Goal: Information Seeking & Learning: Learn about a topic

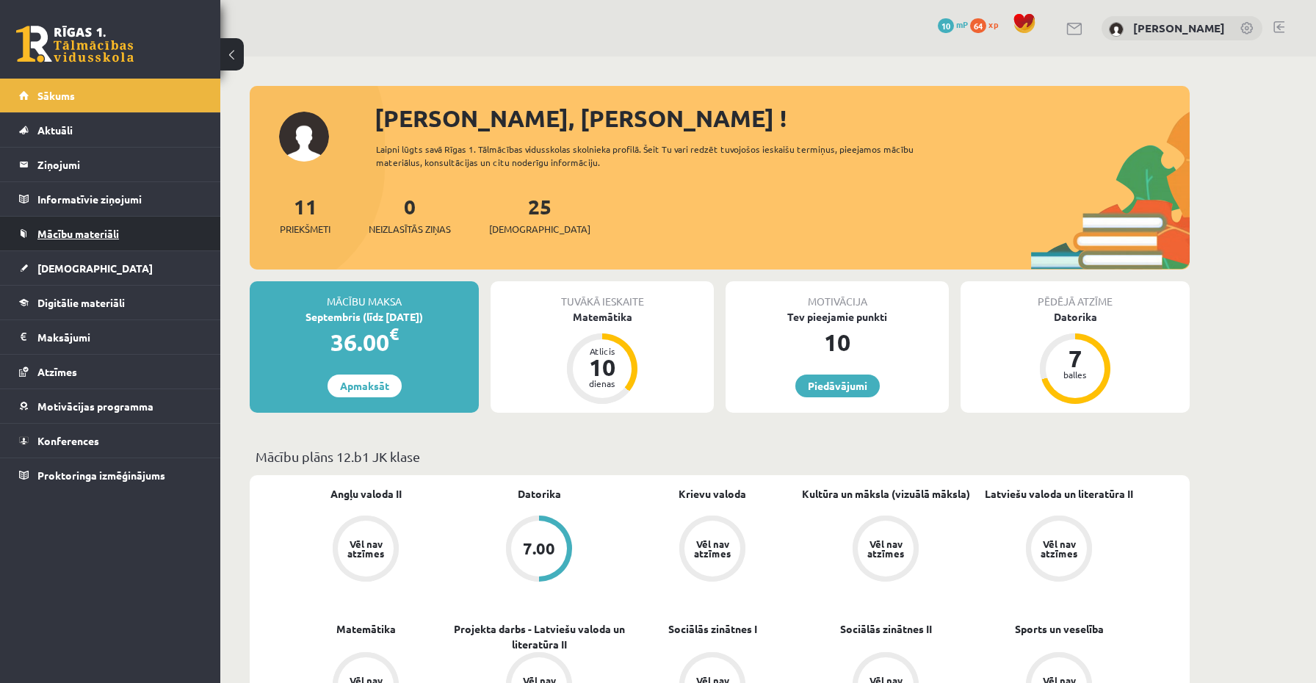
click at [84, 238] on span "Mācību materiāli" at bounding box center [78, 233] width 82 height 13
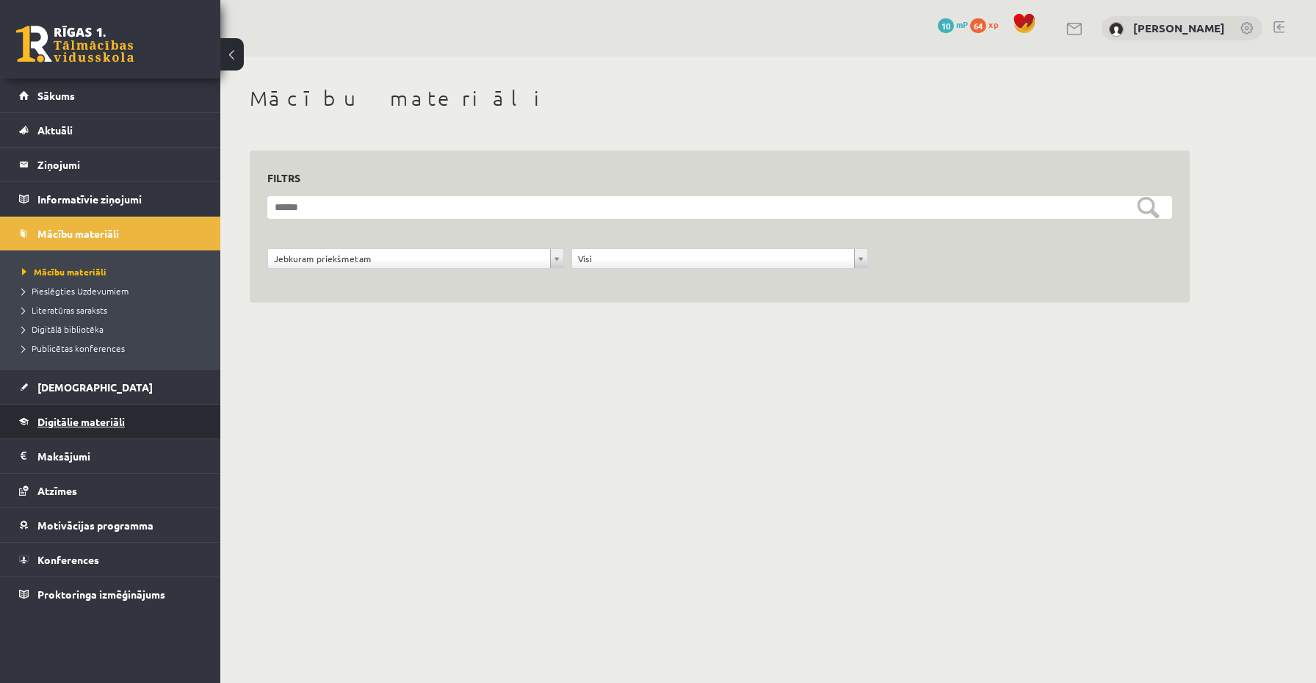
click at [69, 424] on span "Digitālie materiāli" at bounding box center [80, 421] width 87 height 13
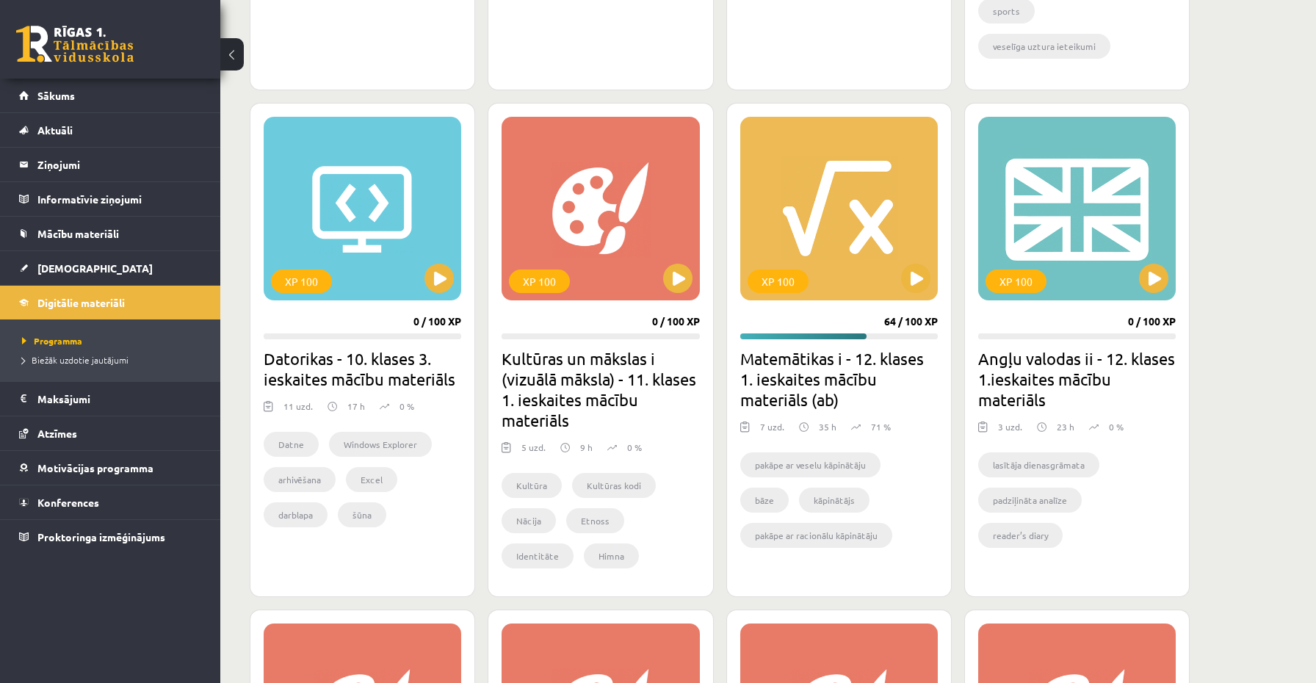
scroll to position [1283, 0]
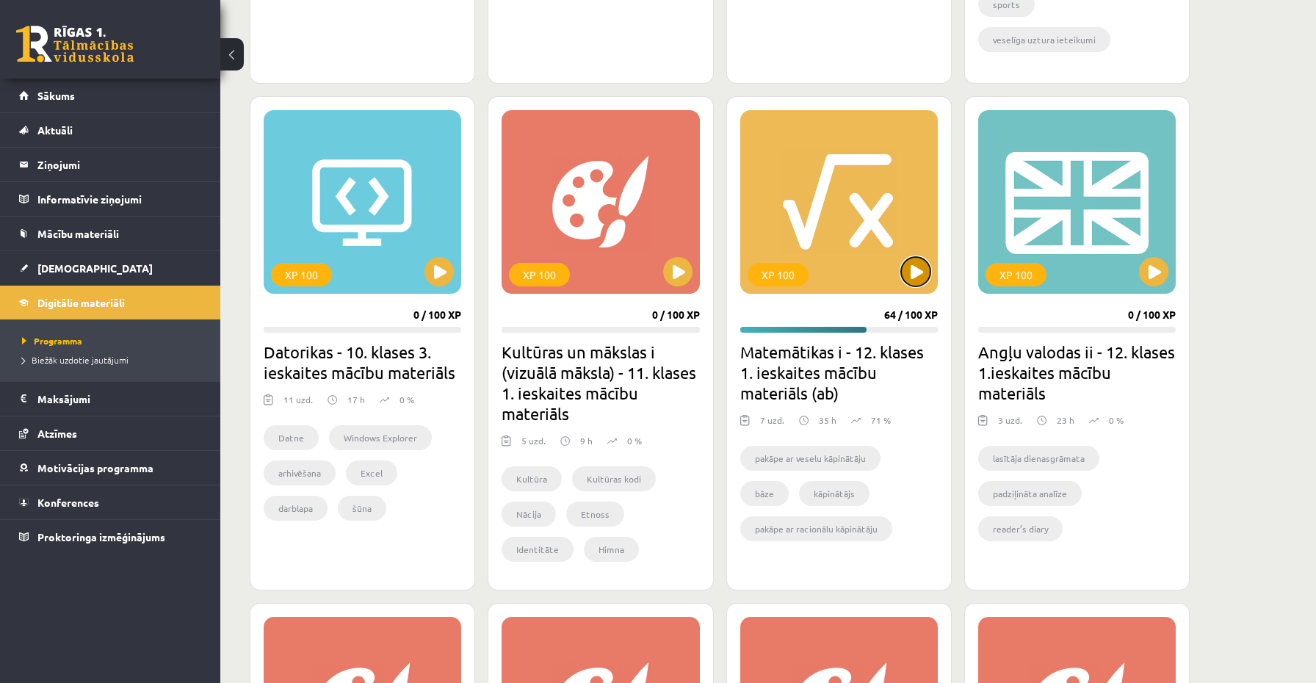
click at [909, 264] on button at bounding box center [915, 271] width 29 height 29
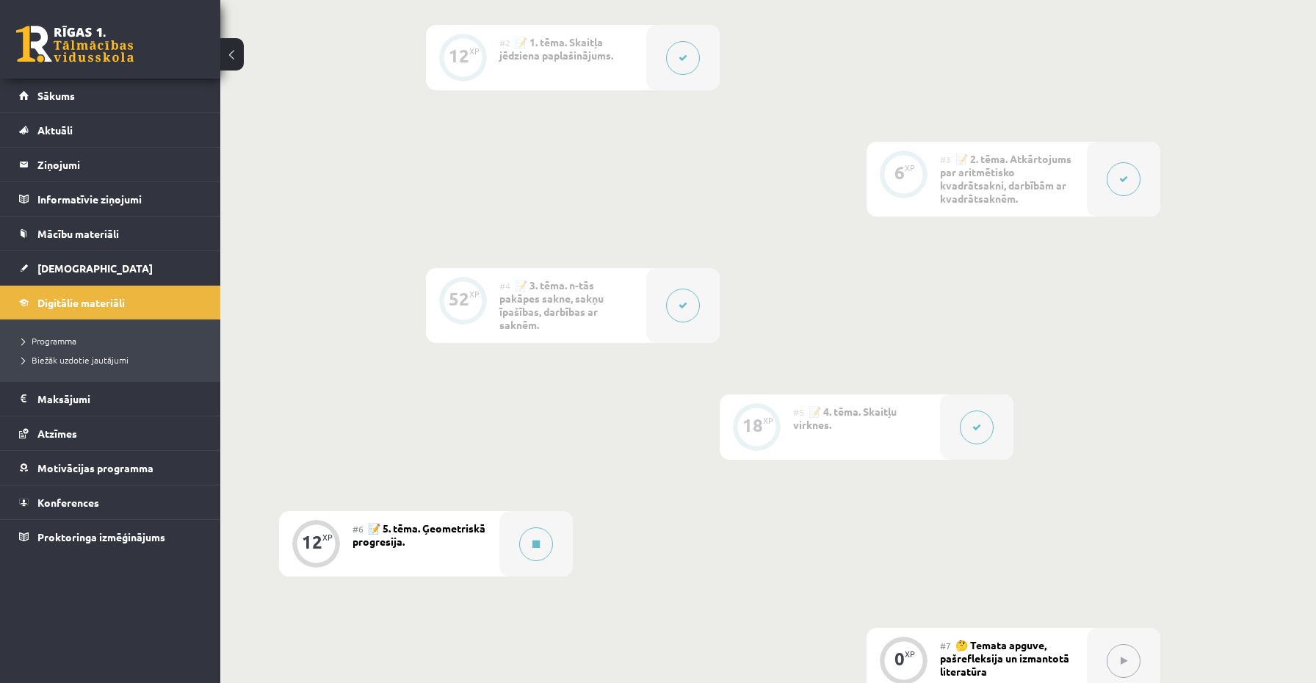
scroll to position [844, 0]
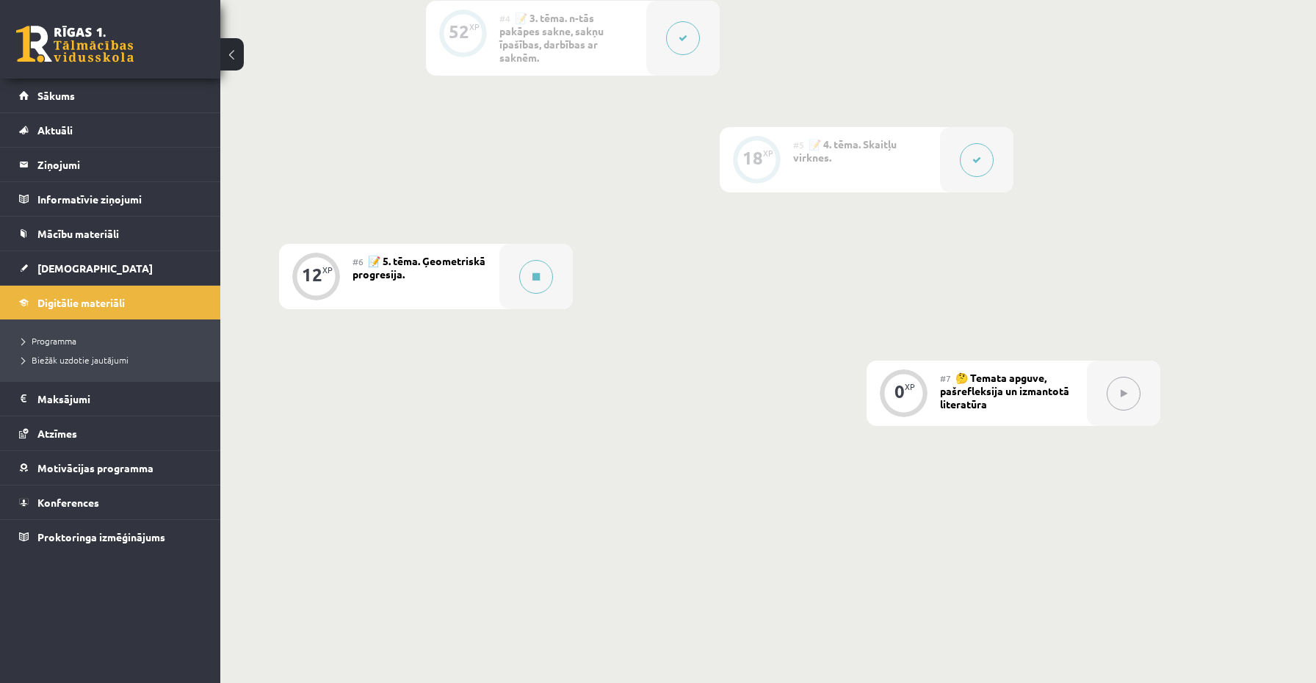
click at [448, 278] on div "#6 📝 5. tēma. Ģeometriskā progresija." at bounding box center [426, 276] width 147 height 65
click at [534, 278] on icon at bounding box center [536, 277] width 7 height 9
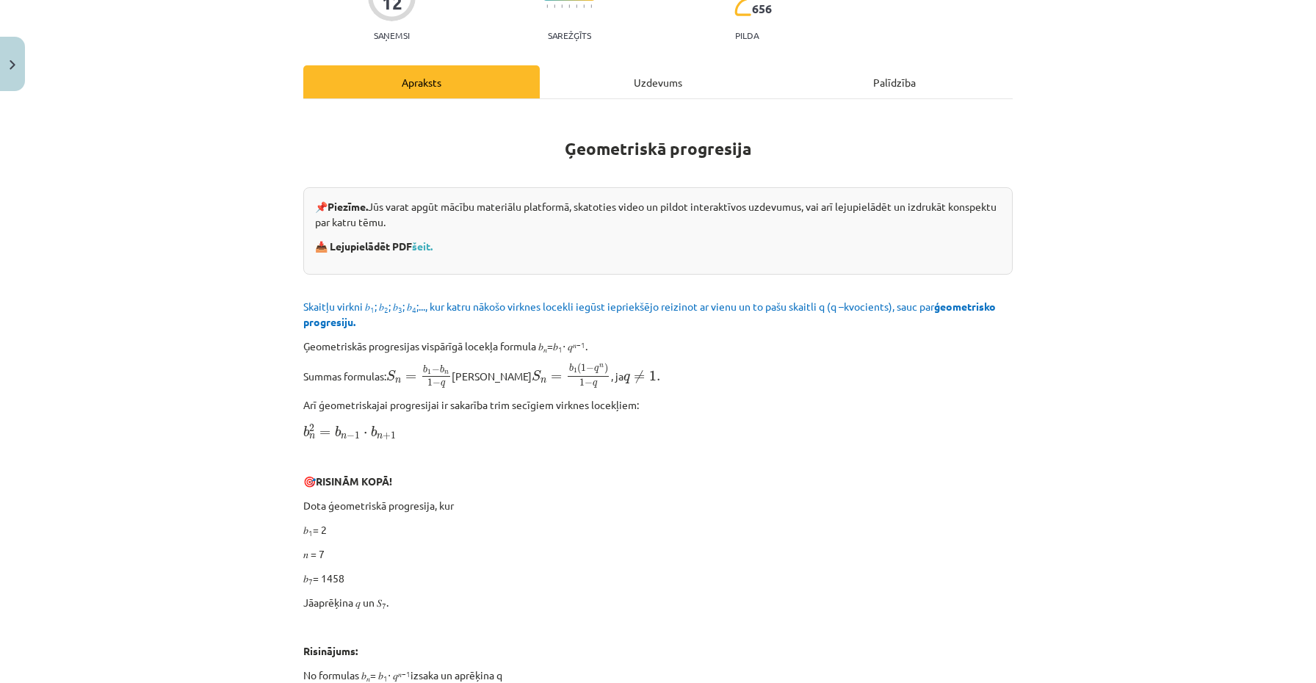
scroll to position [0, 0]
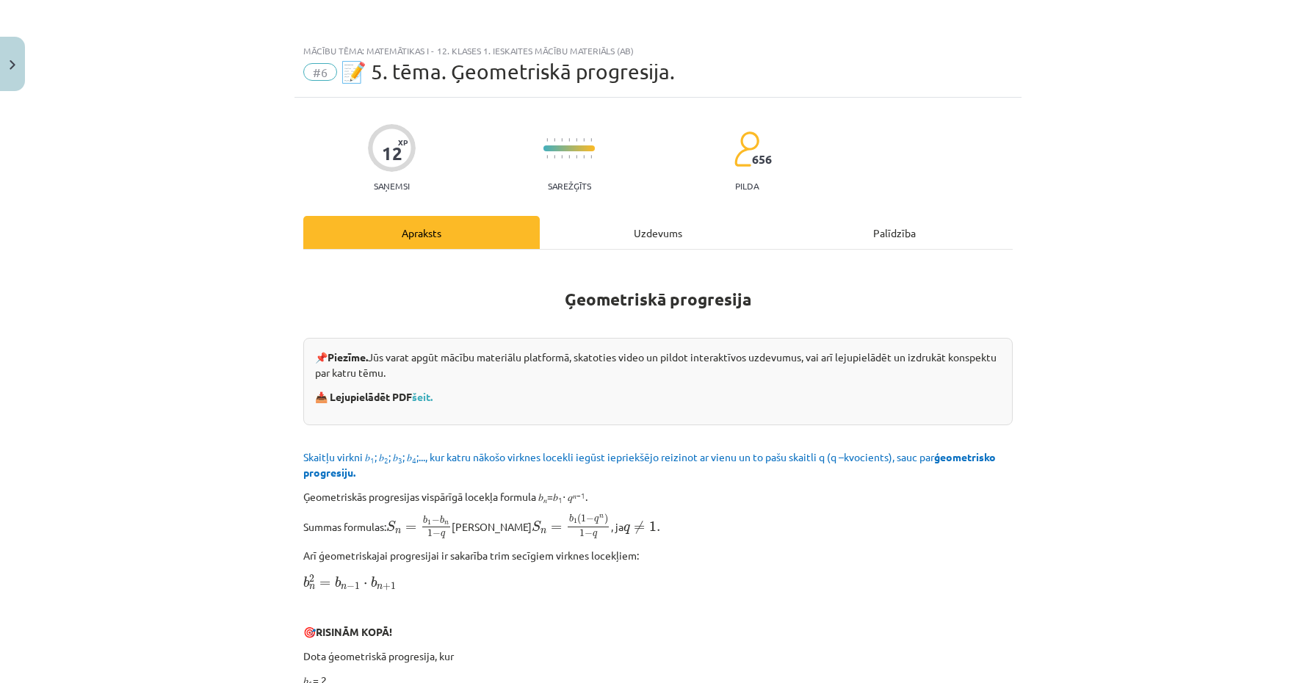
click at [618, 231] on div "Uzdevums" at bounding box center [658, 232] width 237 height 33
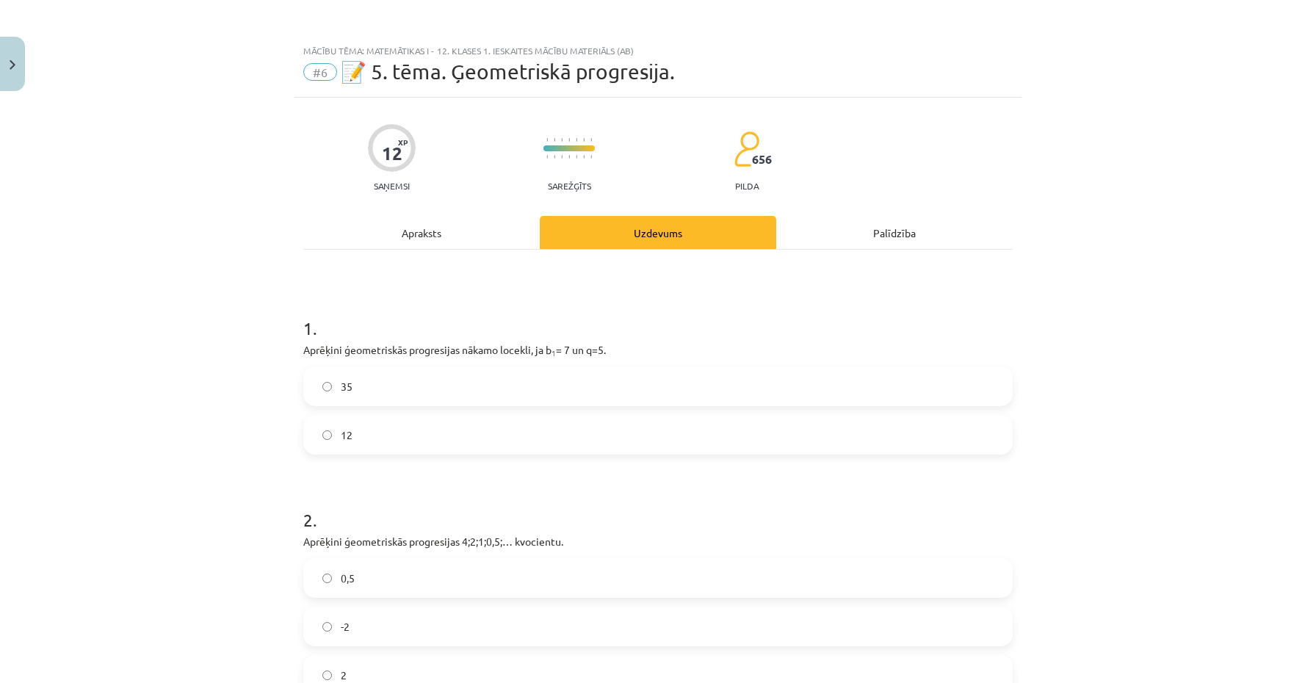
click at [475, 251] on div "1 . Aprēķini ģeometriskās progresijas nākamo locekli, ja b 1 = 7 un q=5. 35 12 …" at bounding box center [658, 652] width 710 height 804
click at [488, 240] on div "Apraksts" at bounding box center [421, 232] width 237 height 33
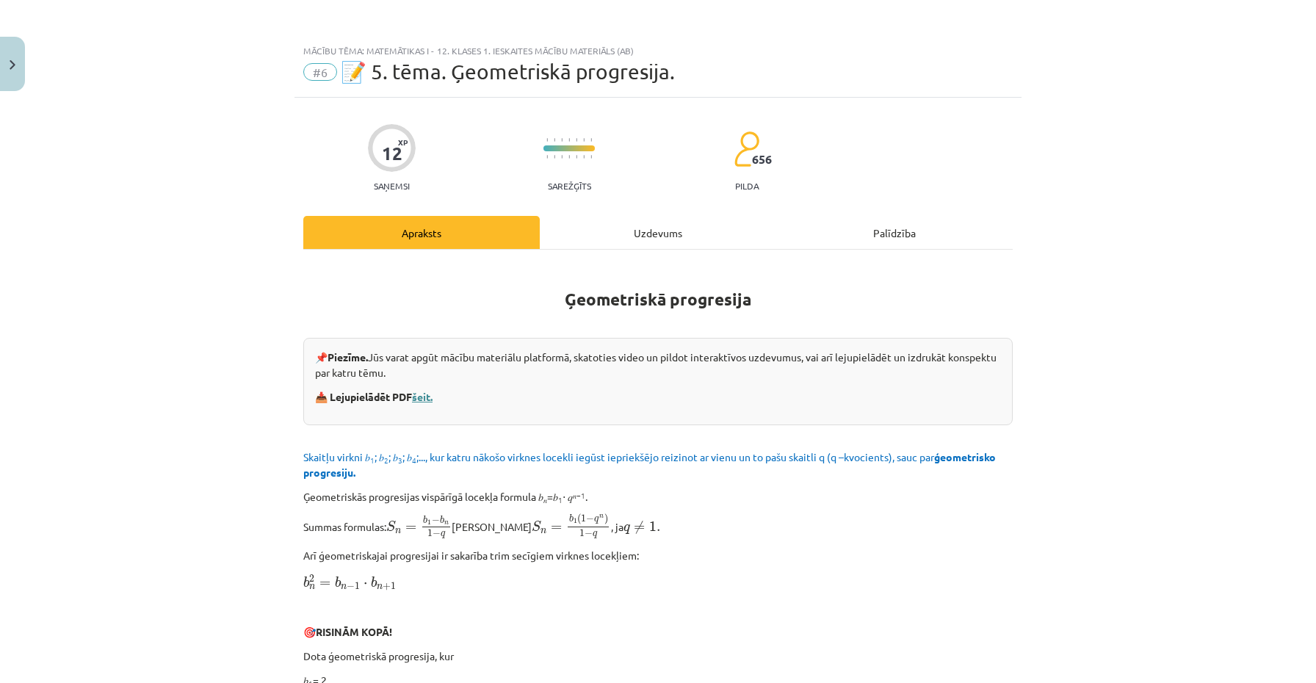
click at [425, 400] on link "šeit." at bounding box center [422, 396] width 21 height 13
